Goal: Task Accomplishment & Management: Manage account settings

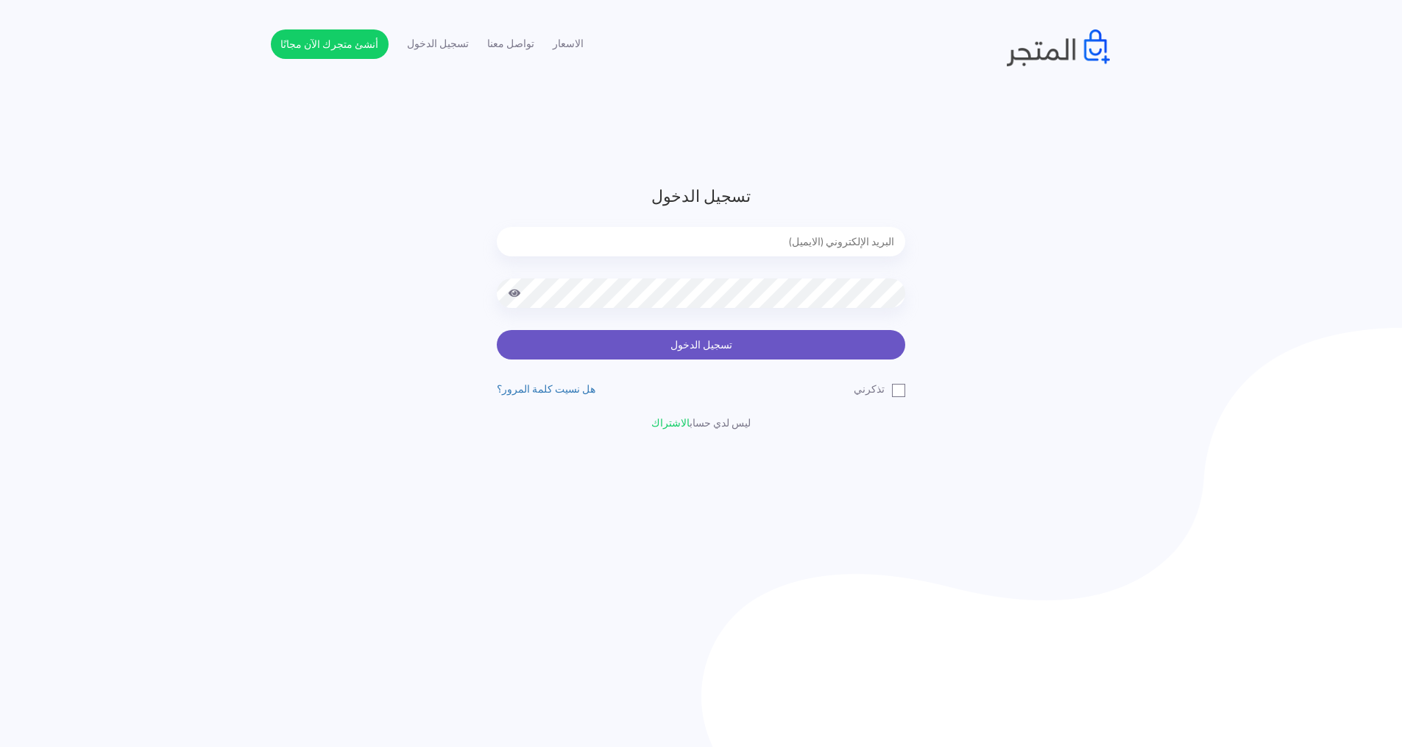
type input "[EMAIL_ADDRESS][DOMAIN_NAME]"
click at [705, 334] on button "تسجيل الدخول" at bounding box center [701, 344] width 409 height 29
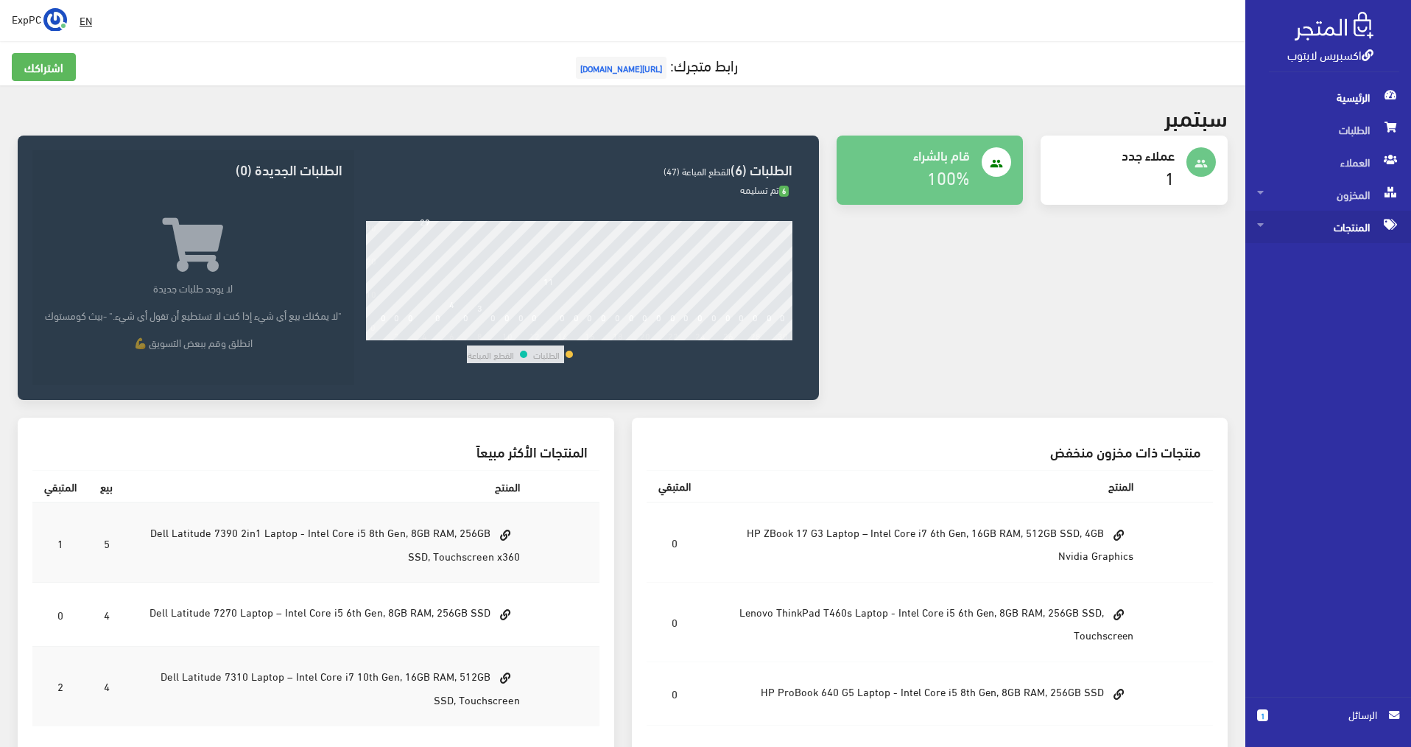
click at [1288, 230] on span "المنتجات" at bounding box center [1328, 227] width 142 height 32
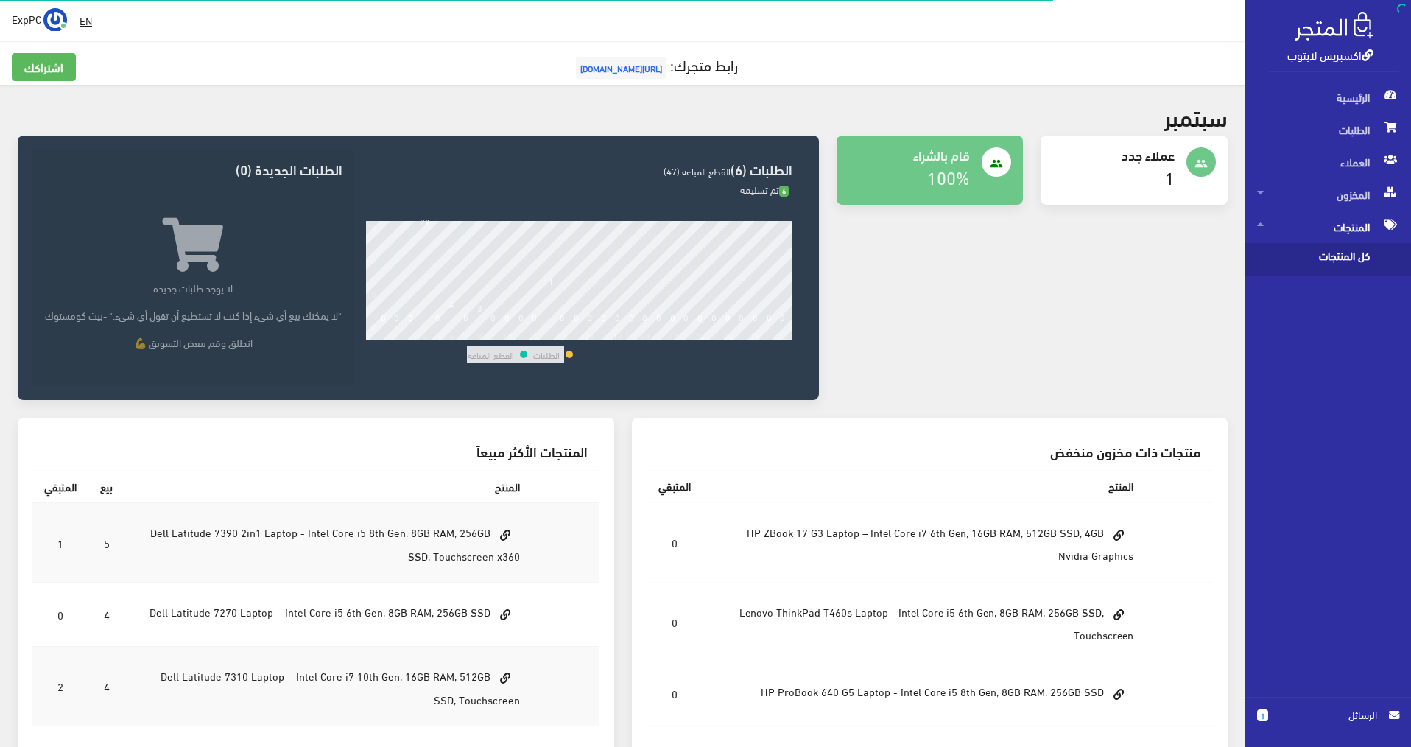
click at [1293, 251] on span "كل المنتجات" at bounding box center [1313, 259] width 112 height 32
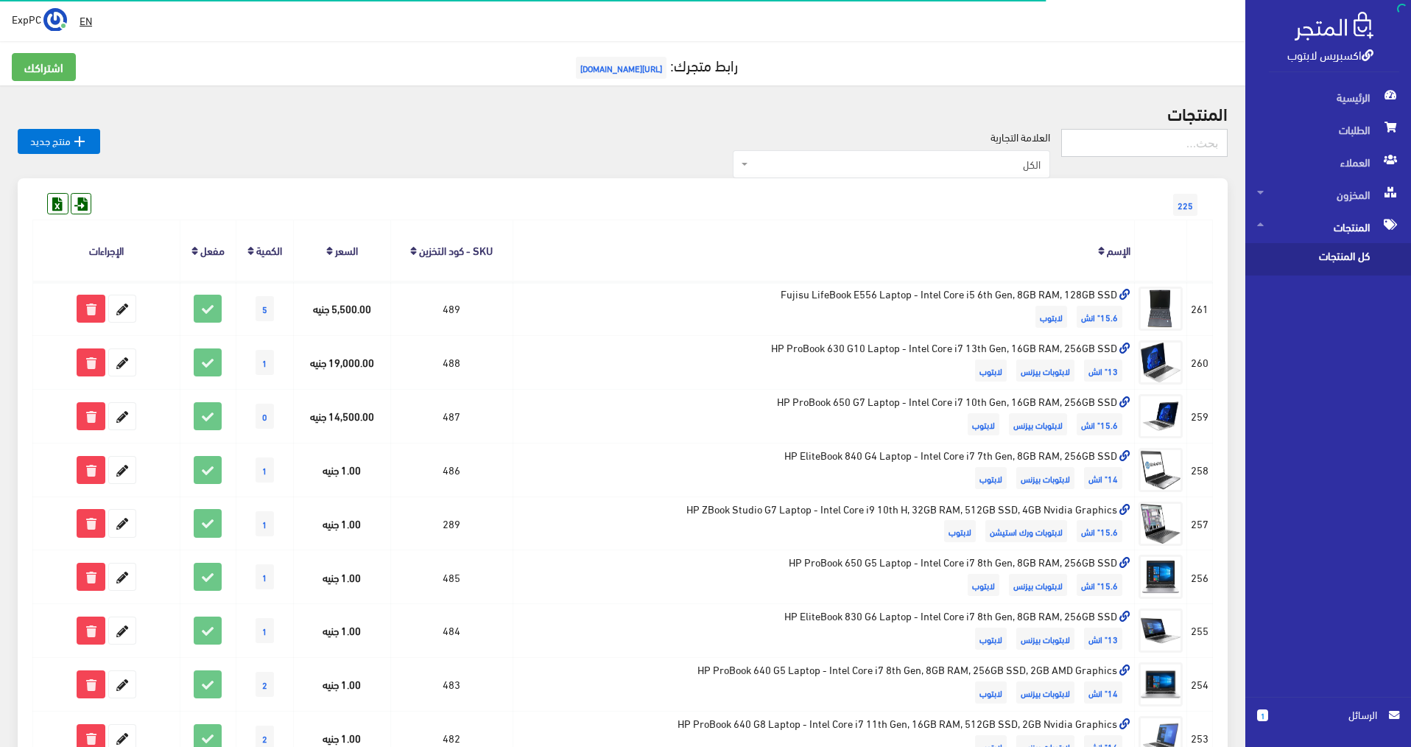
click at [1153, 133] on input "text" at bounding box center [1144, 143] width 166 height 28
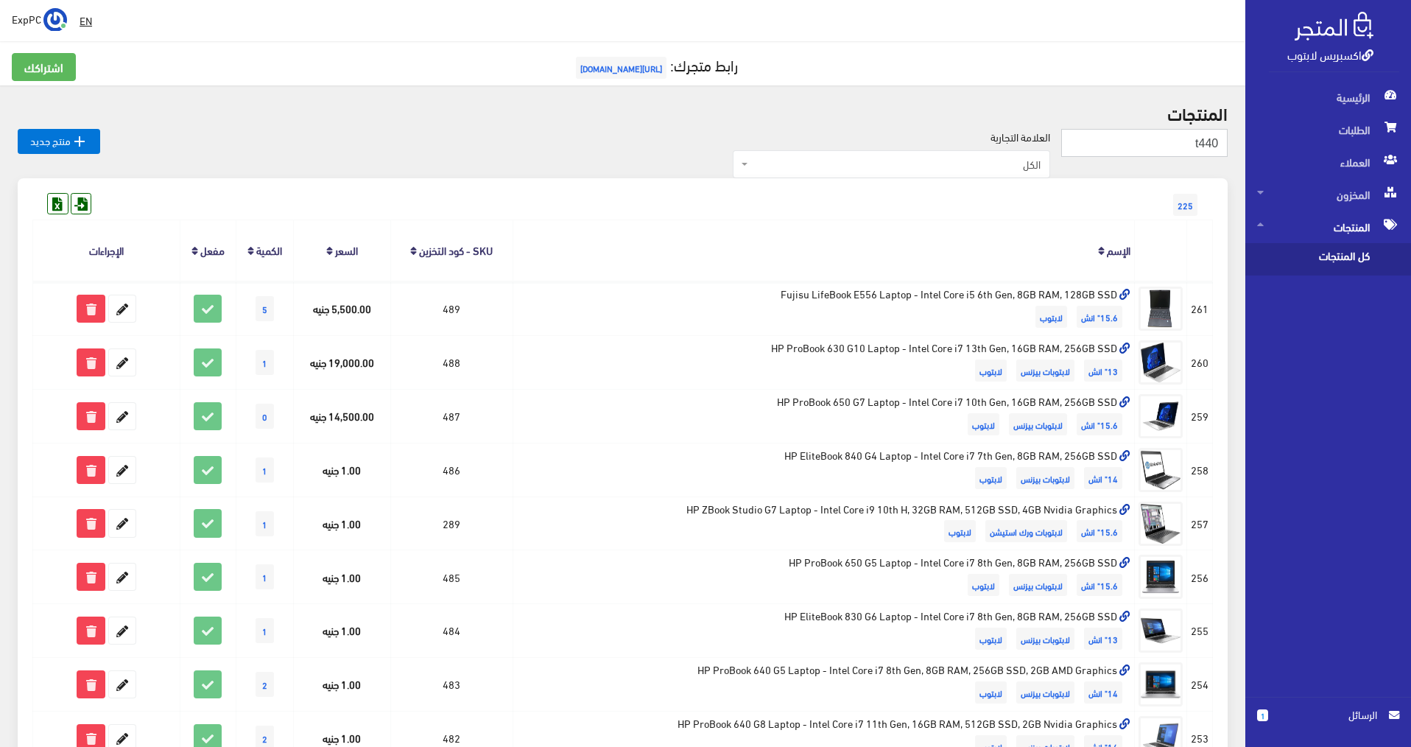
type input "t440"
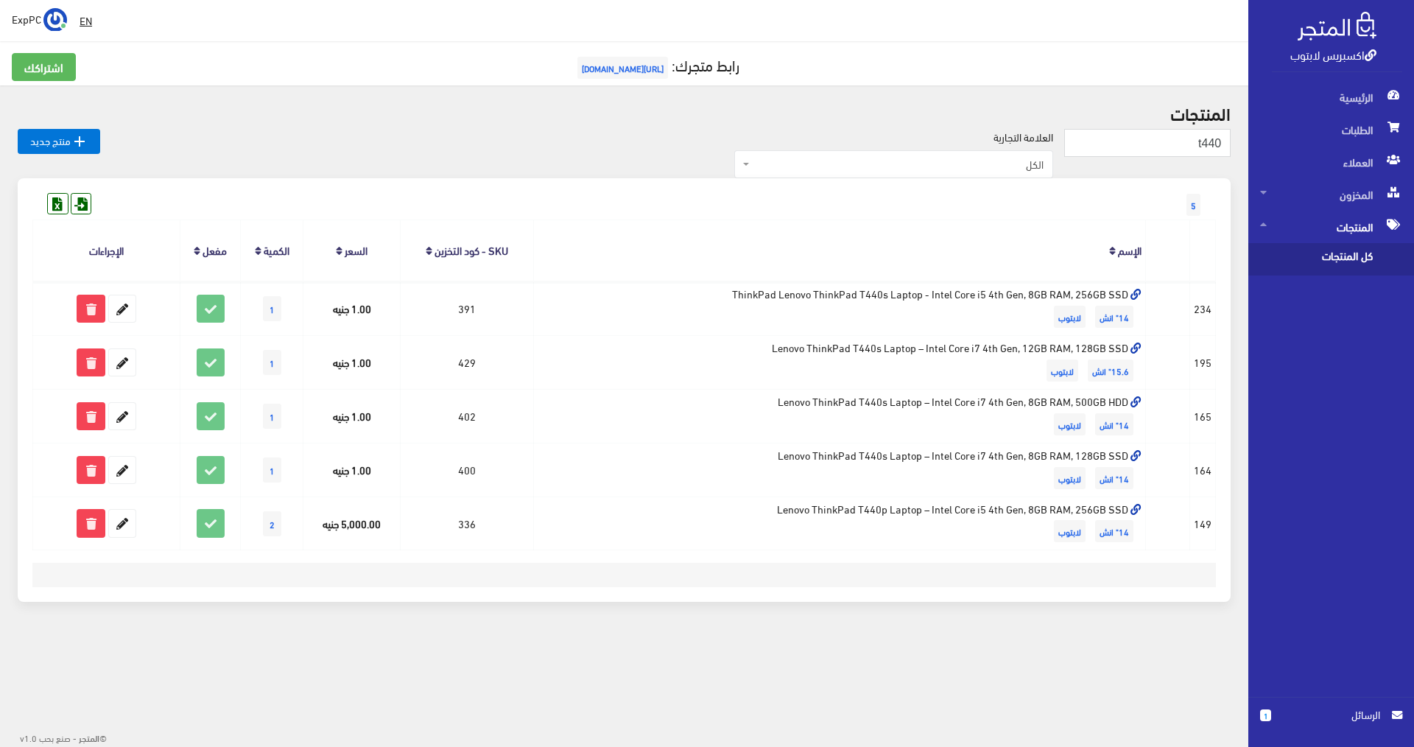
drag, startPoint x: 719, startPoint y: 17, endPoint x: 527, endPoint y: 16, distance: 191.4
click at [527, 16] on div "EN ExpPC اشتراكي" at bounding box center [624, 20] width 1224 height 27
drag, startPoint x: 598, startPoint y: 4, endPoint x: 490, endPoint y: 0, distance: 108.3
click at [457, 42] on div " EN ExpPC اشتراكي تسجيل الخروج 5" at bounding box center [624, 341] width 1248 height 683
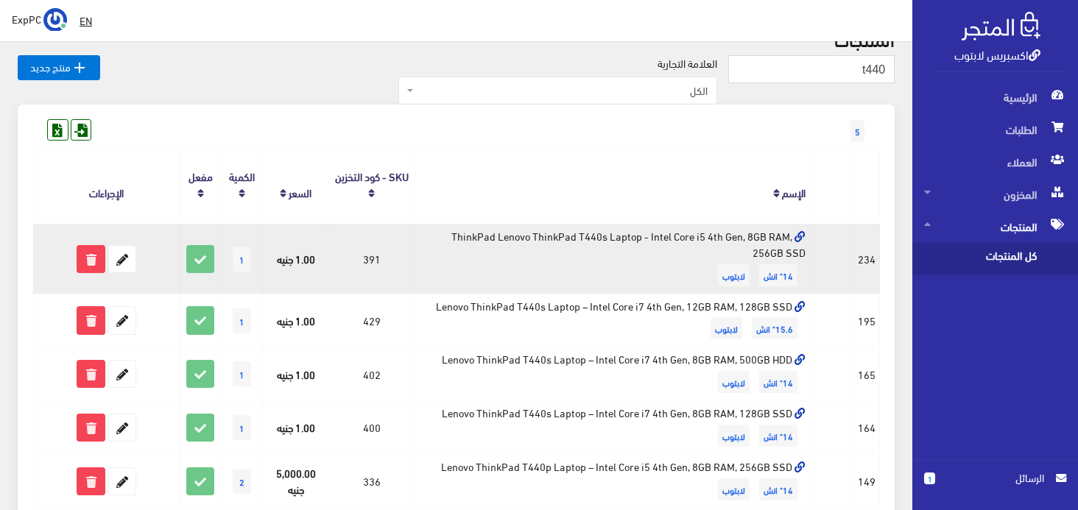
scroll to position [147, 0]
